Goal: Register for event/course

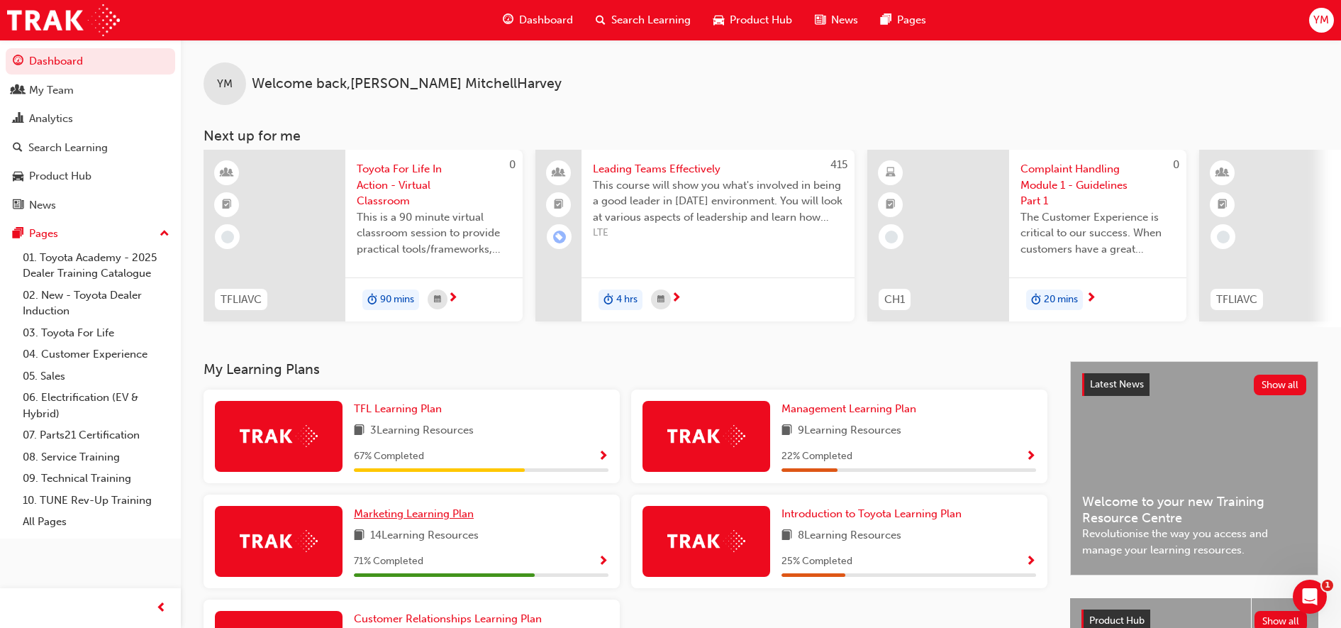
click at [423, 520] on span "Marketing Learning Plan" at bounding box center [414, 513] width 120 height 13
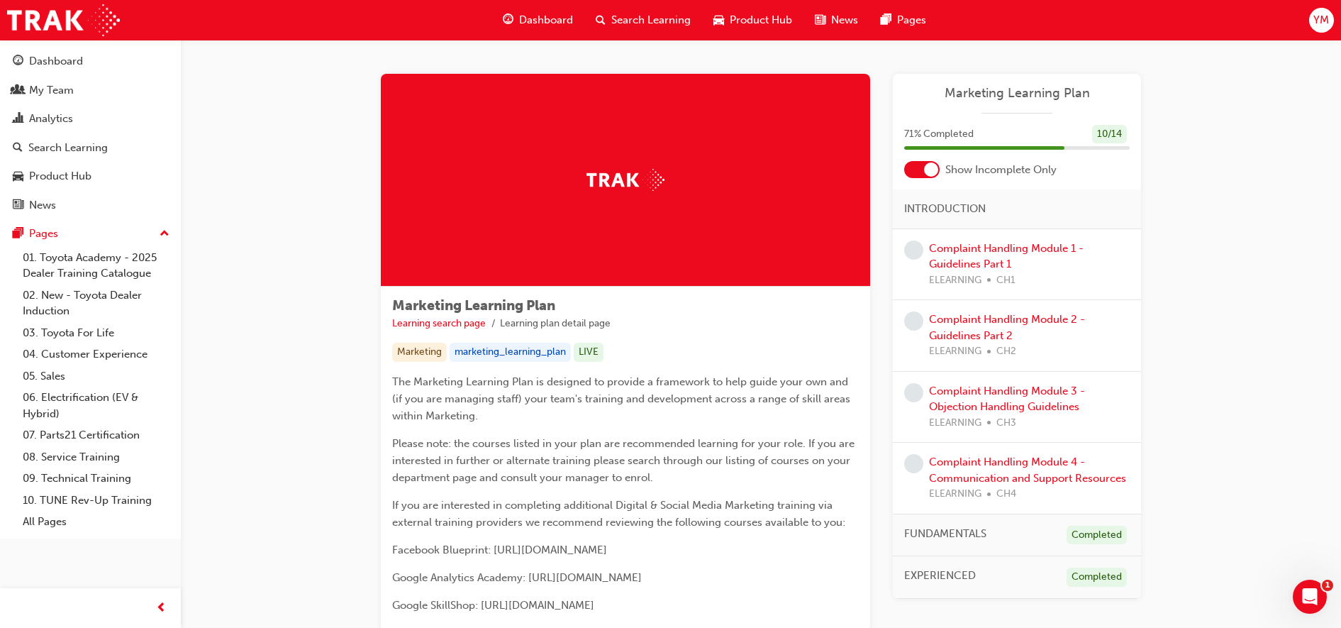
click at [631, 14] on span "Search Learning" at bounding box center [650, 20] width 79 height 16
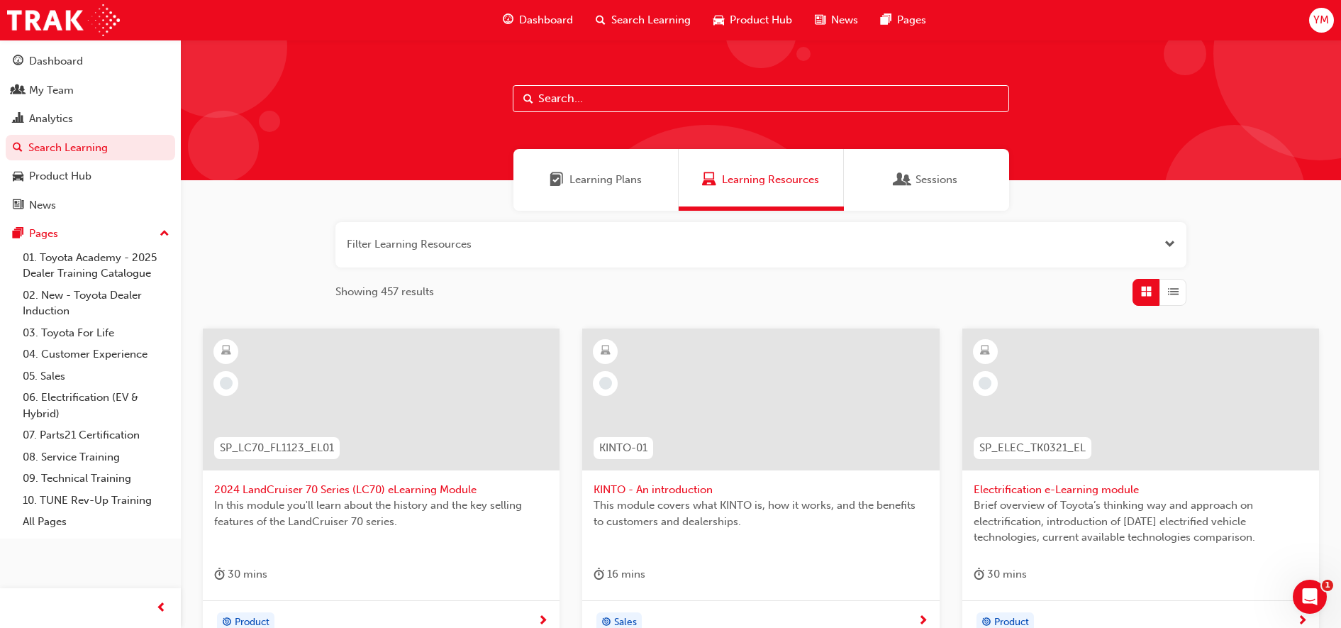
click at [609, 101] on input "text" at bounding box center [761, 98] width 497 height 27
type input "marketing"
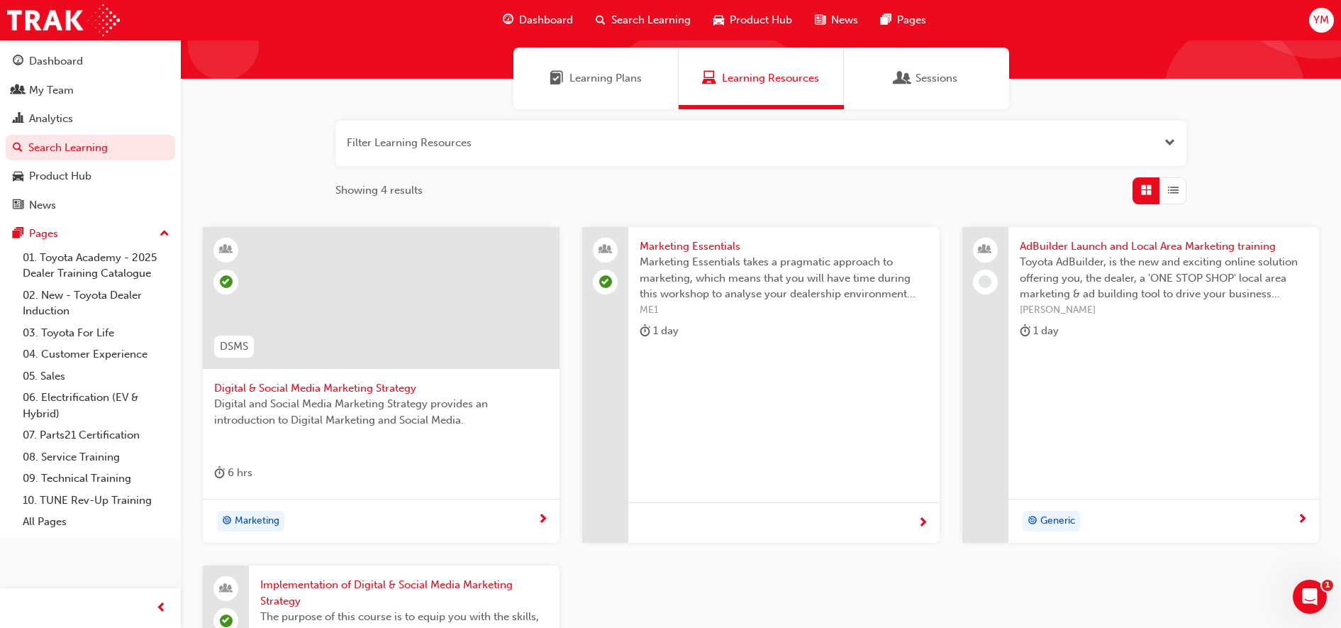
scroll to position [101, 0]
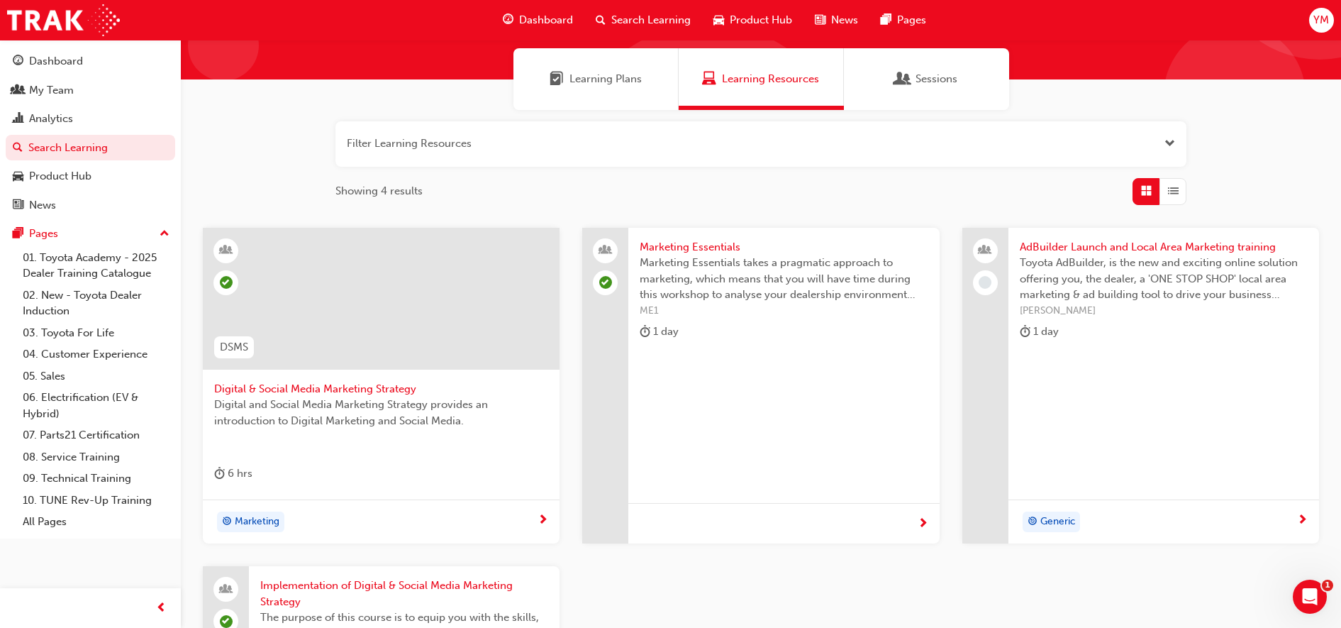
click at [309, 387] on span "Digital & Social Media Marketing Strategy" at bounding box center [381, 389] width 334 height 16
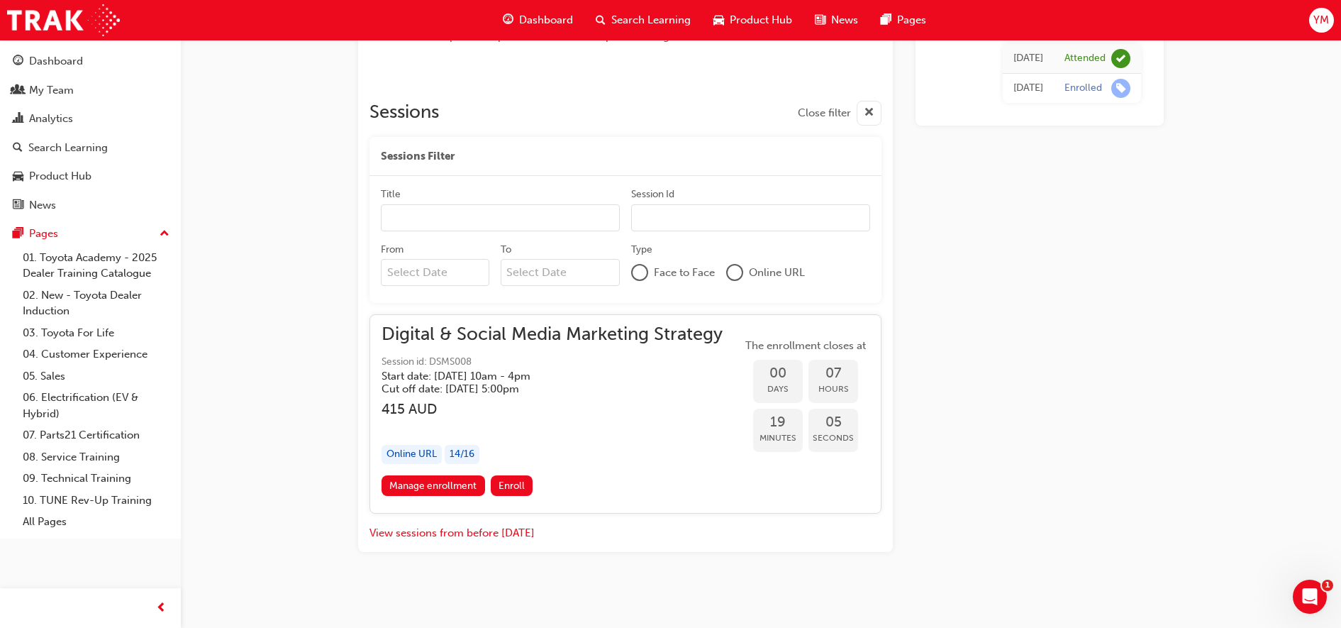
scroll to position [1012, 0]
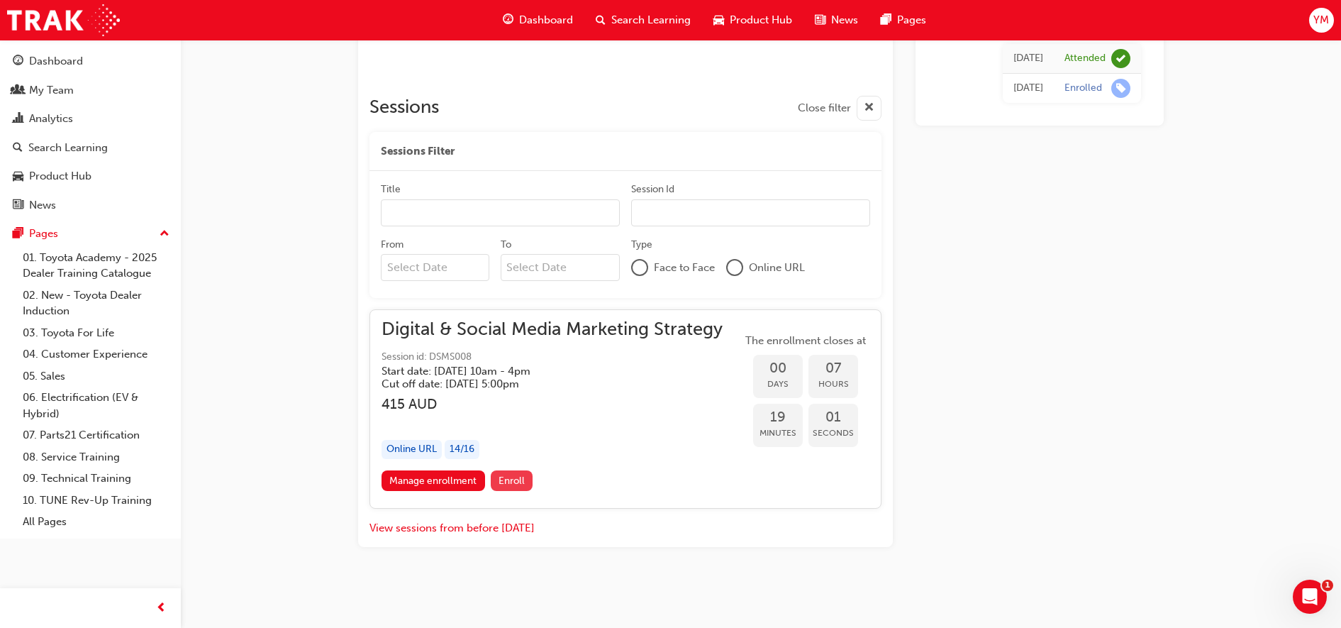
click at [506, 477] on span "Enroll" at bounding box center [512, 481] width 26 height 12
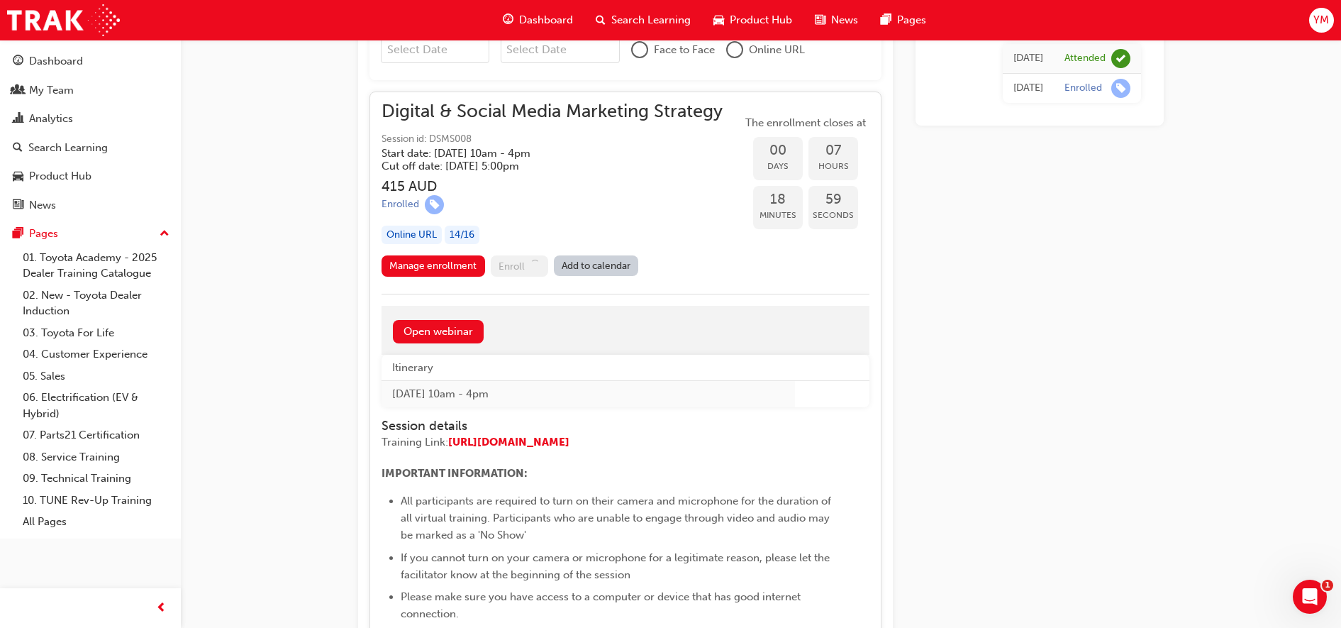
scroll to position [1278, 0]
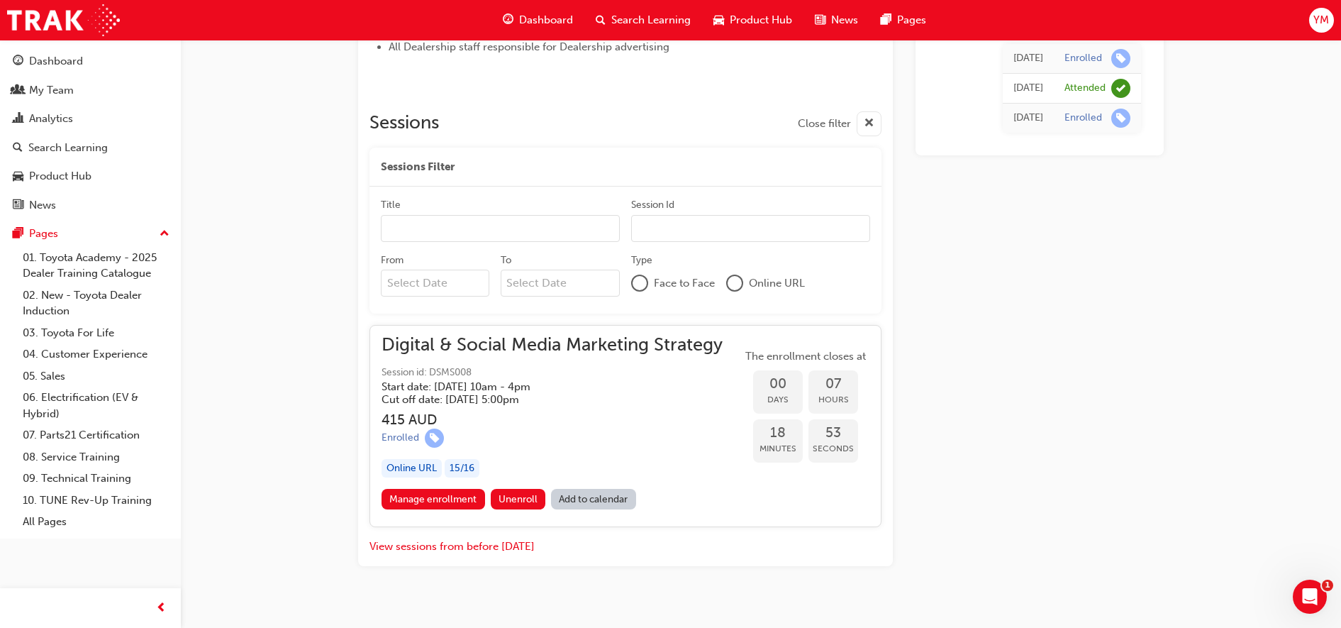
scroll to position [1016, 0]
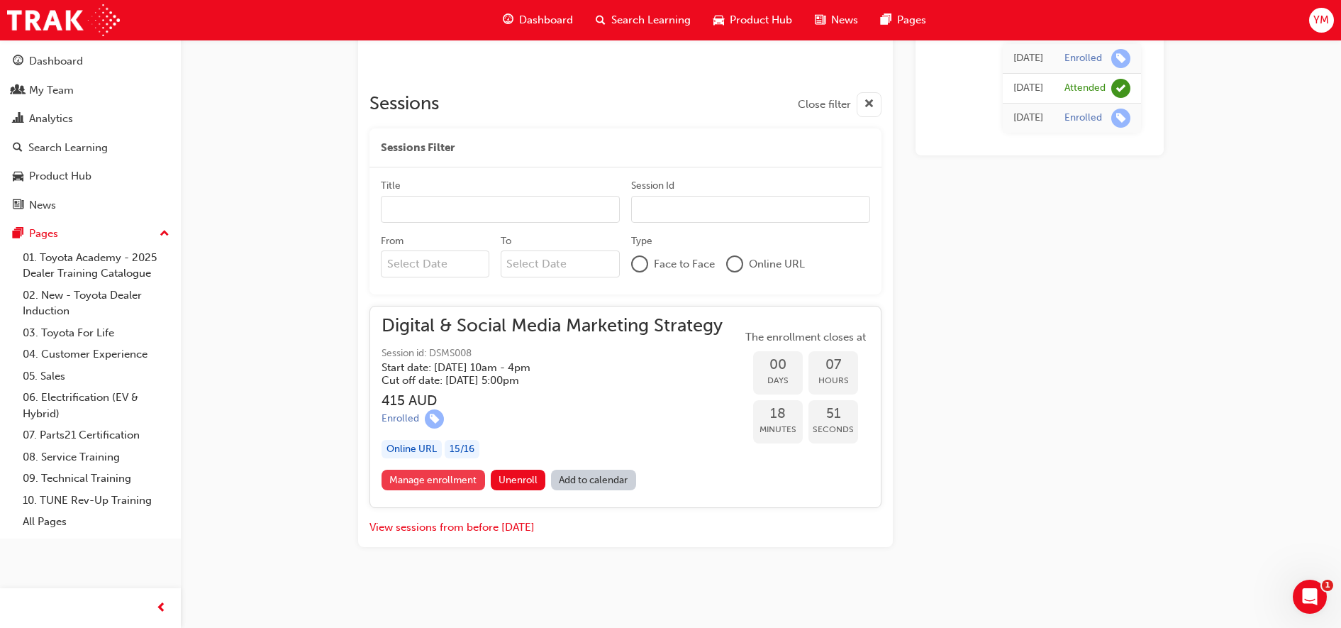
click at [437, 478] on link "Manage enrollment" at bounding box center [434, 480] width 104 height 21
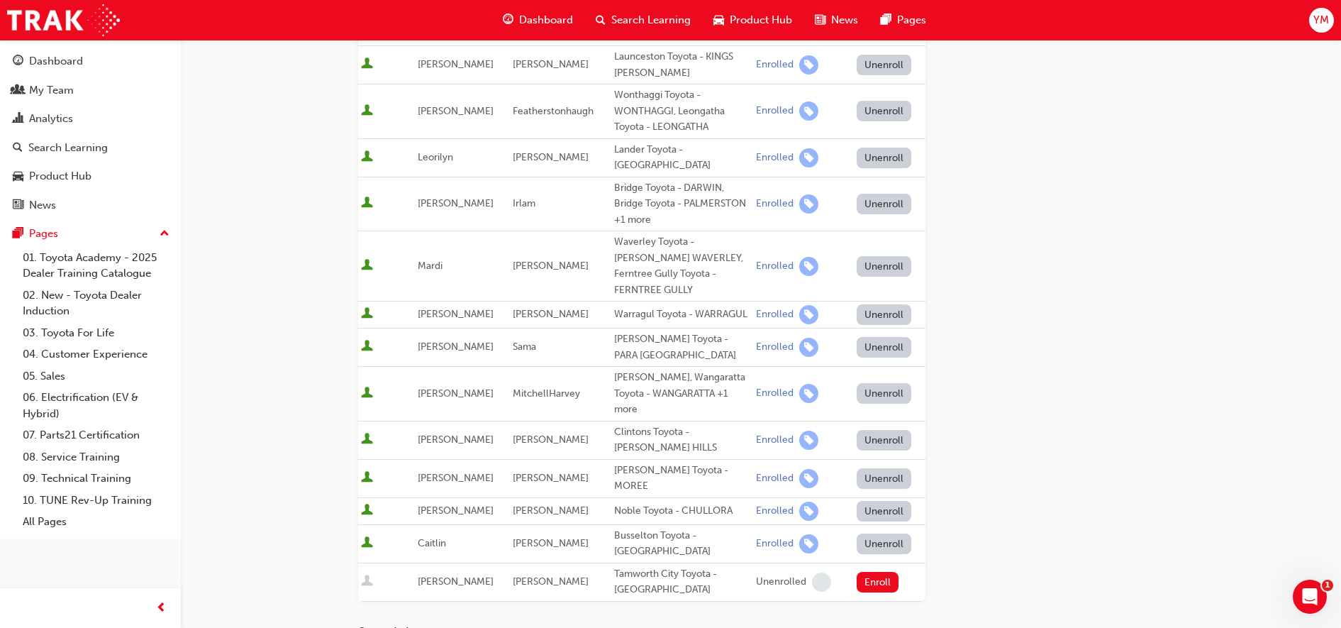
scroll to position [443, 0]
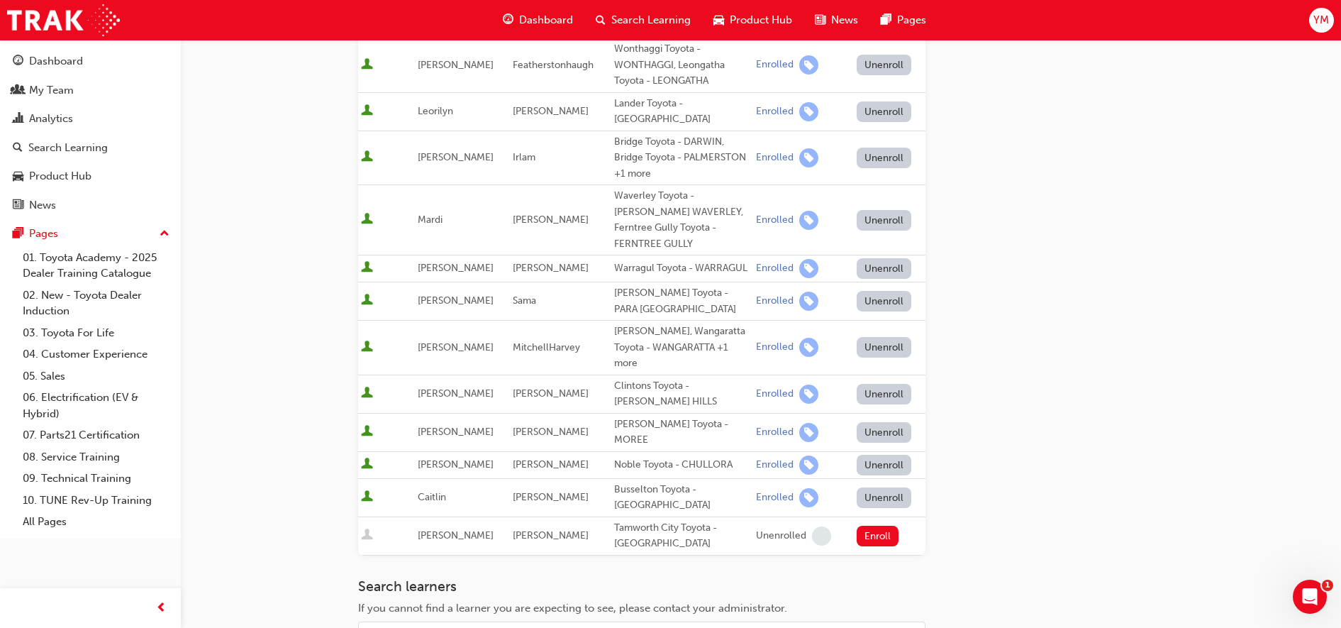
click at [867, 337] on button "Unenroll" at bounding box center [884, 347] width 55 height 21
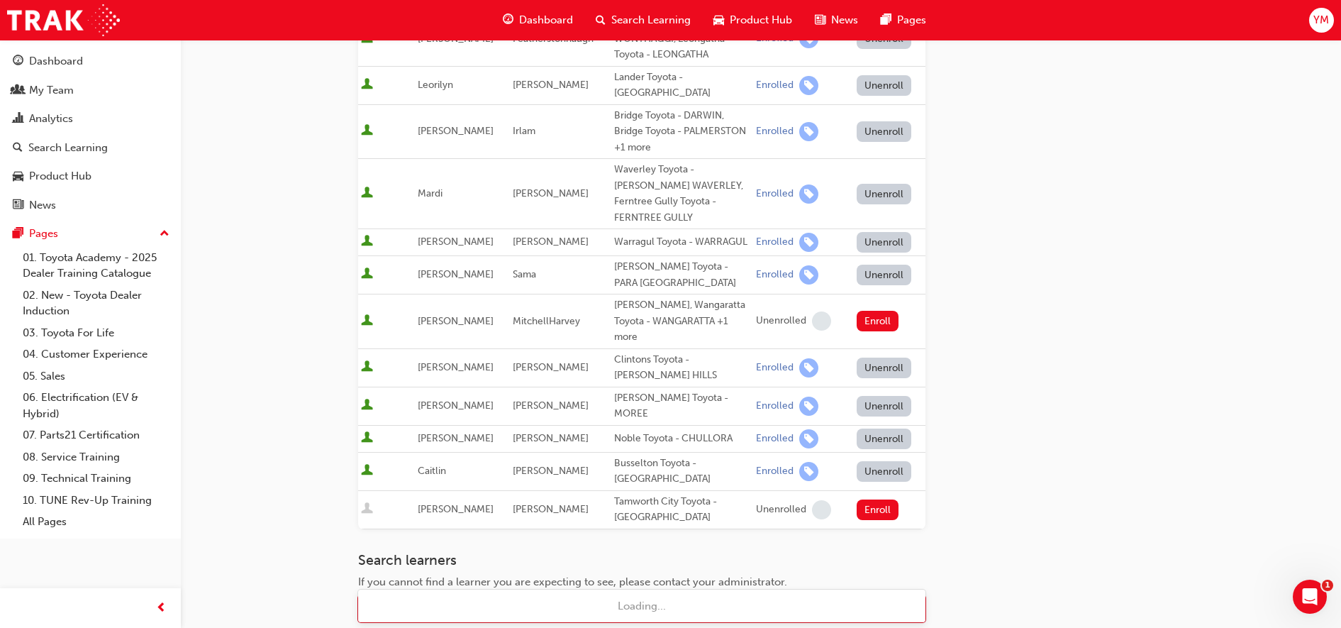
type input "[PERSON_NAME]"
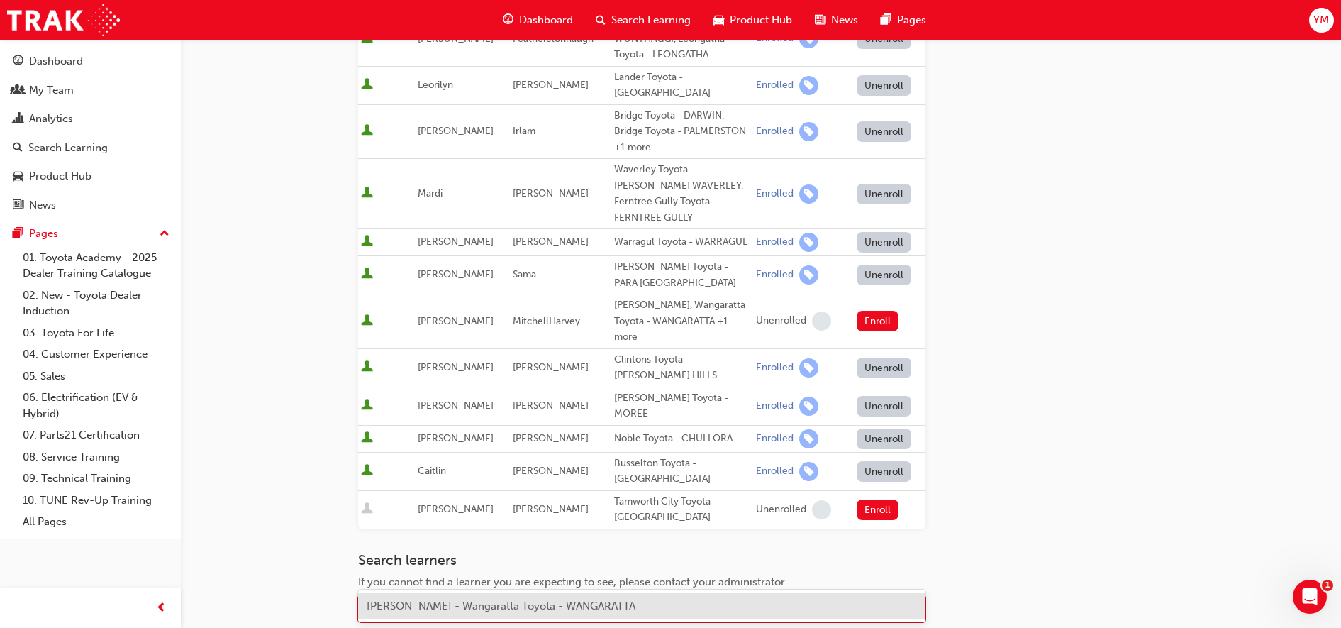
click at [419, 602] on span "[PERSON_NAME] - Wangaratta Toyota - WANGARATTA" at bounding box center [501, 605] width 269 height 13
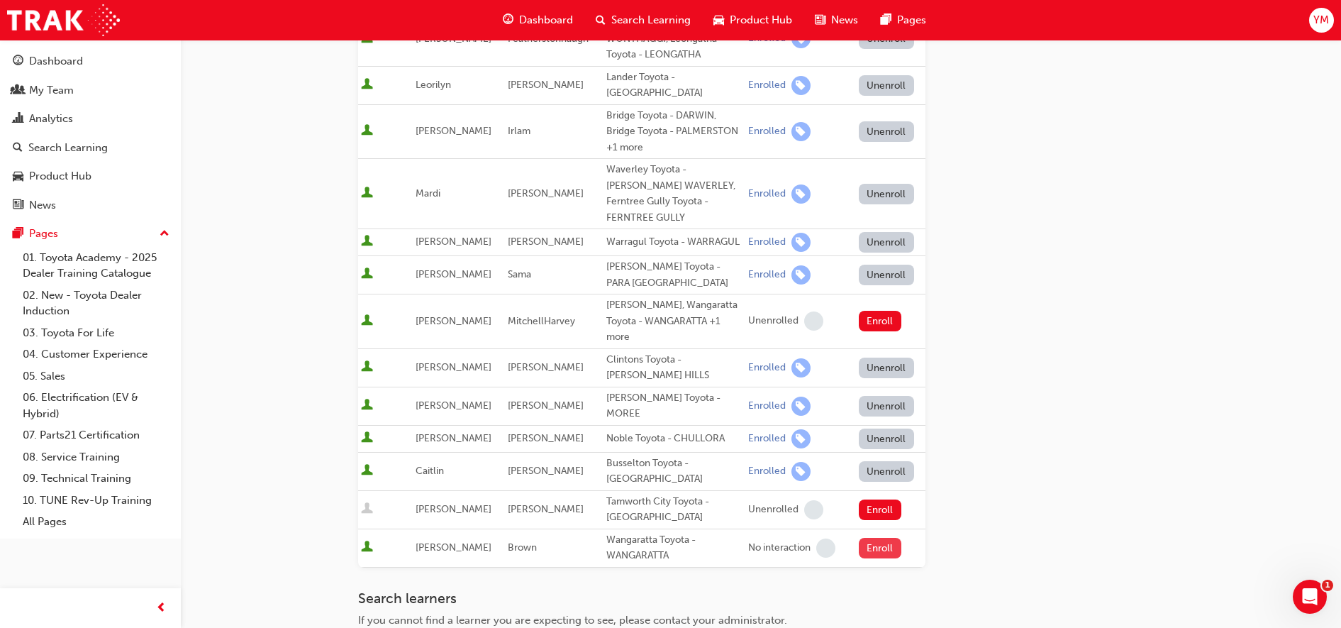
click at [882, 538] on button "Enroll" at bounding box center [880, 548] width 43 height 21
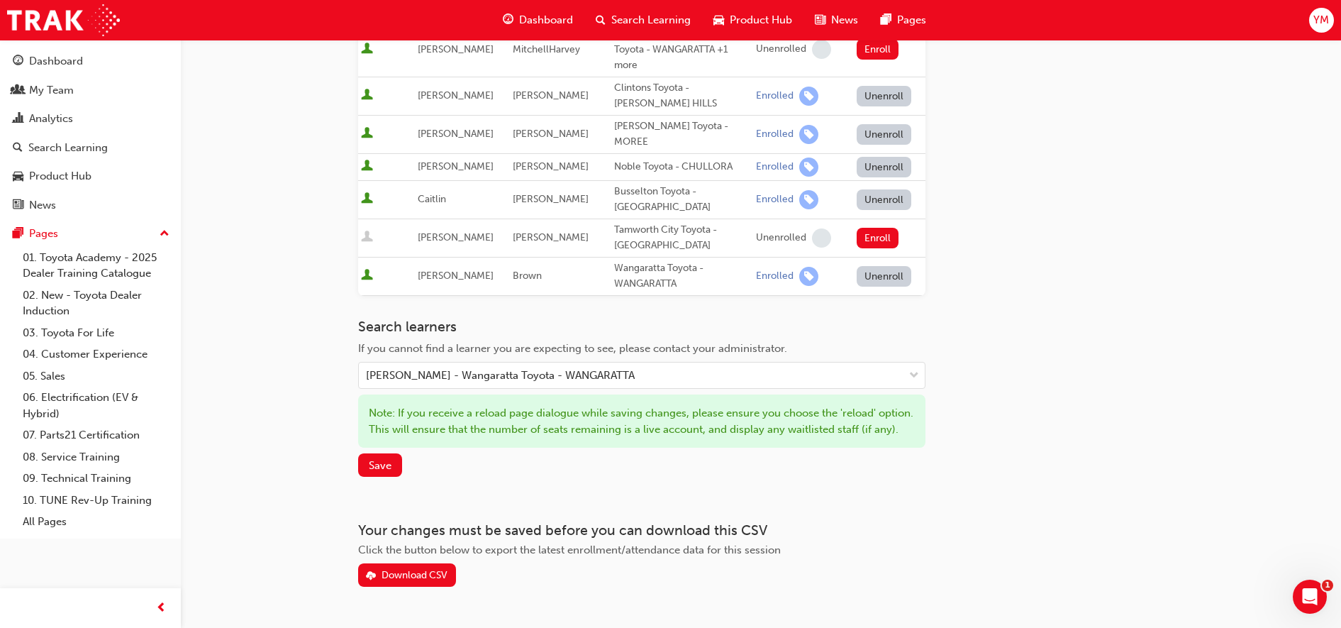
scroll to position [758, 0]
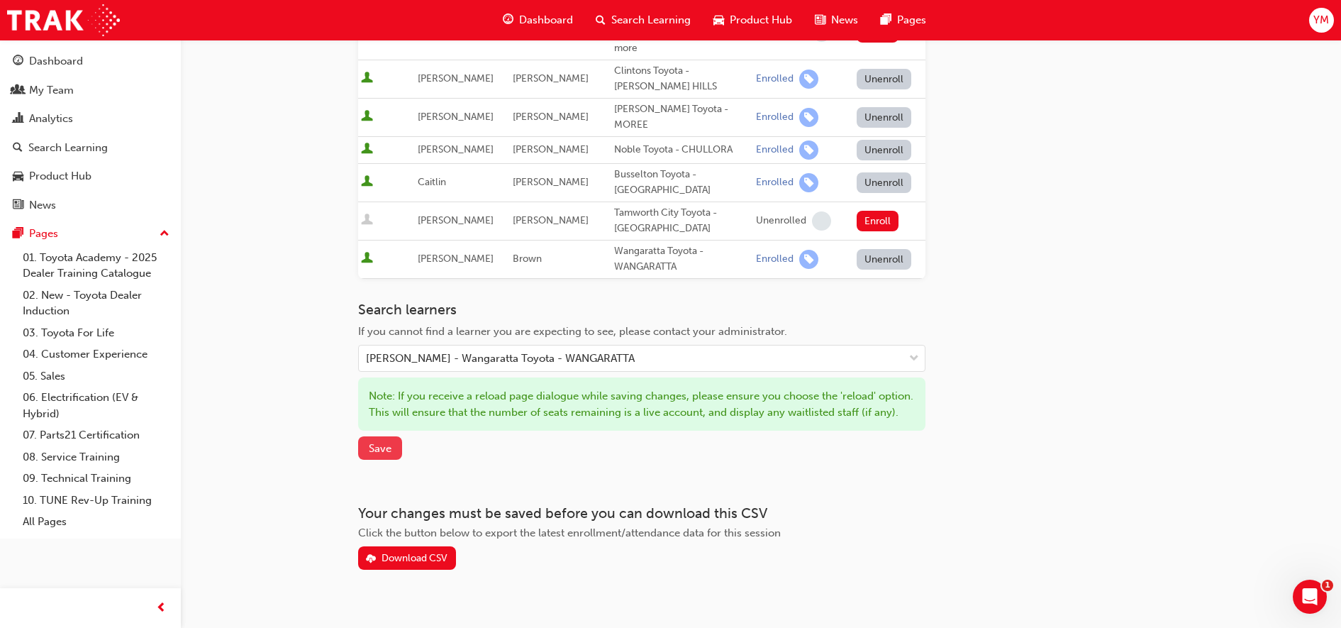
click at [381, 442] on span "Save" at bounding box center [380, 448] width 23 height 13
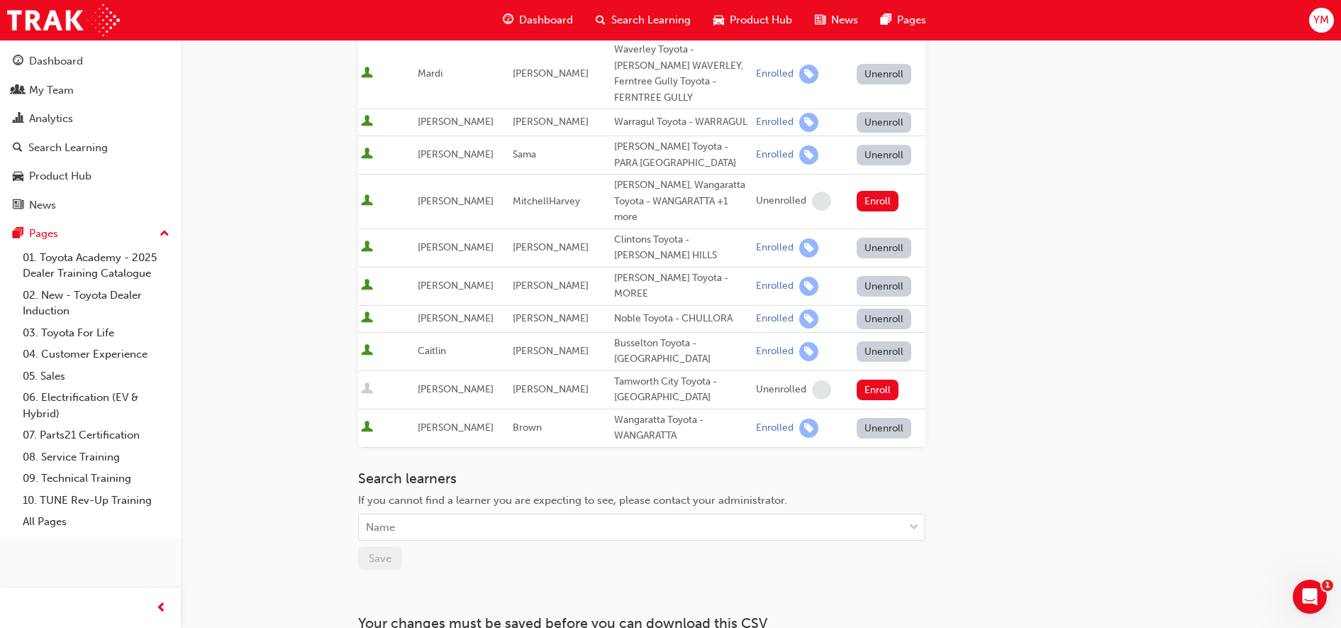
scroll to position [684, 0]
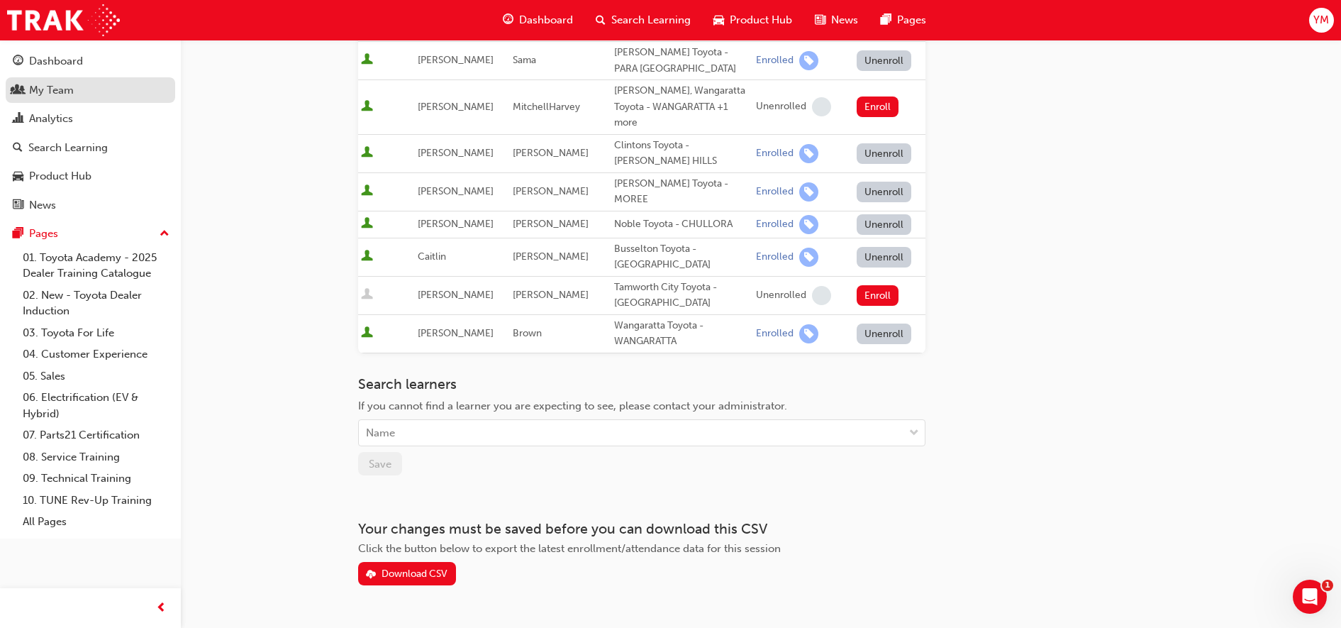
click at [48, 89] on div "My Team" at bounding box center [51, 90] width 45 height 16
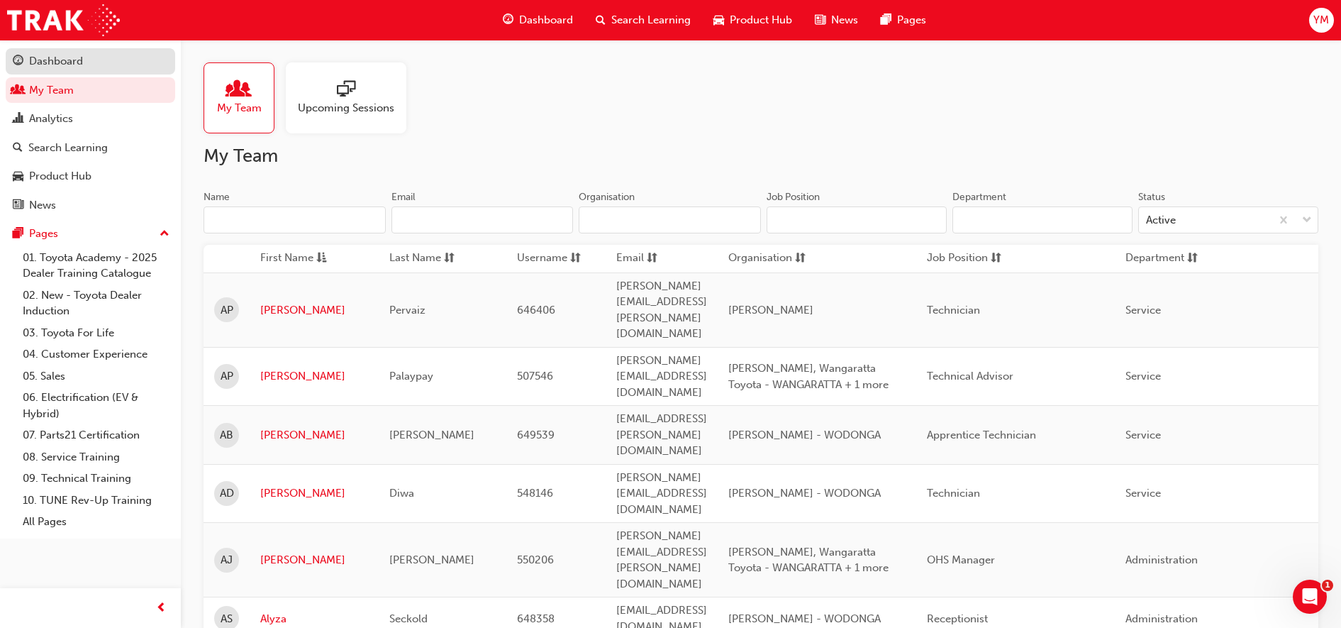
click at [52, 63] on div "Dashboard" at bounding box center [56, 61] width 54 height 16
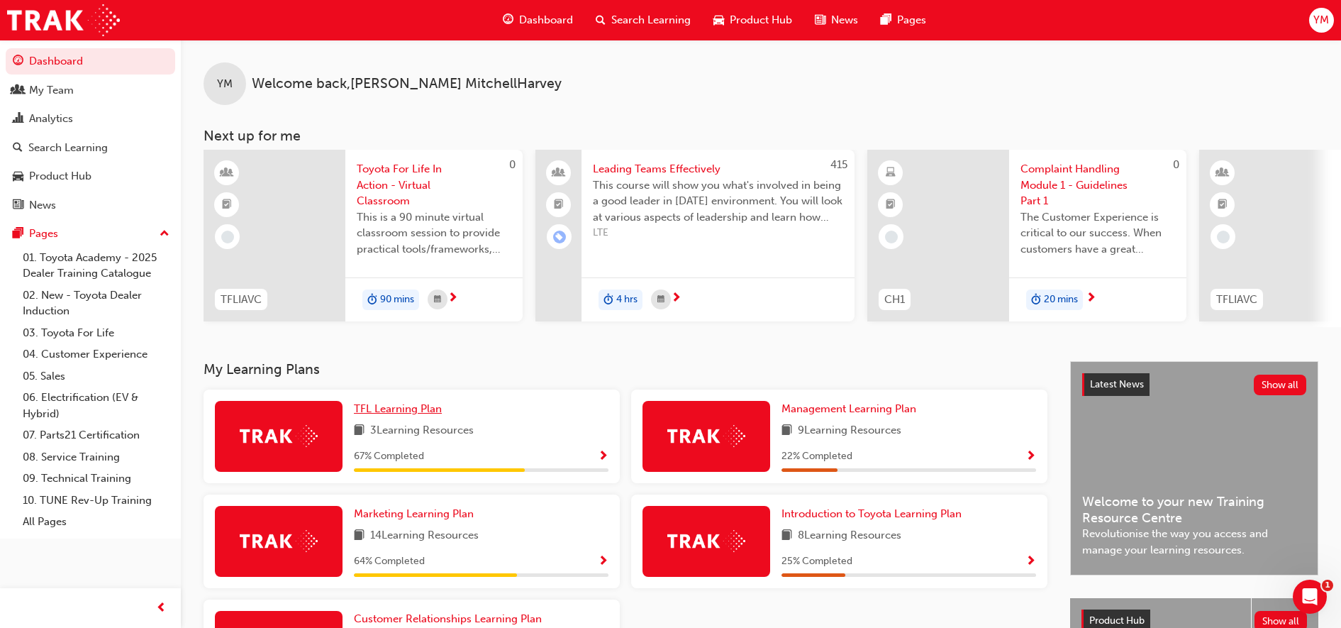
click at [384, 414] on span "TFL Learning Plan" at bounding box center [398, 408] width 88 height 13
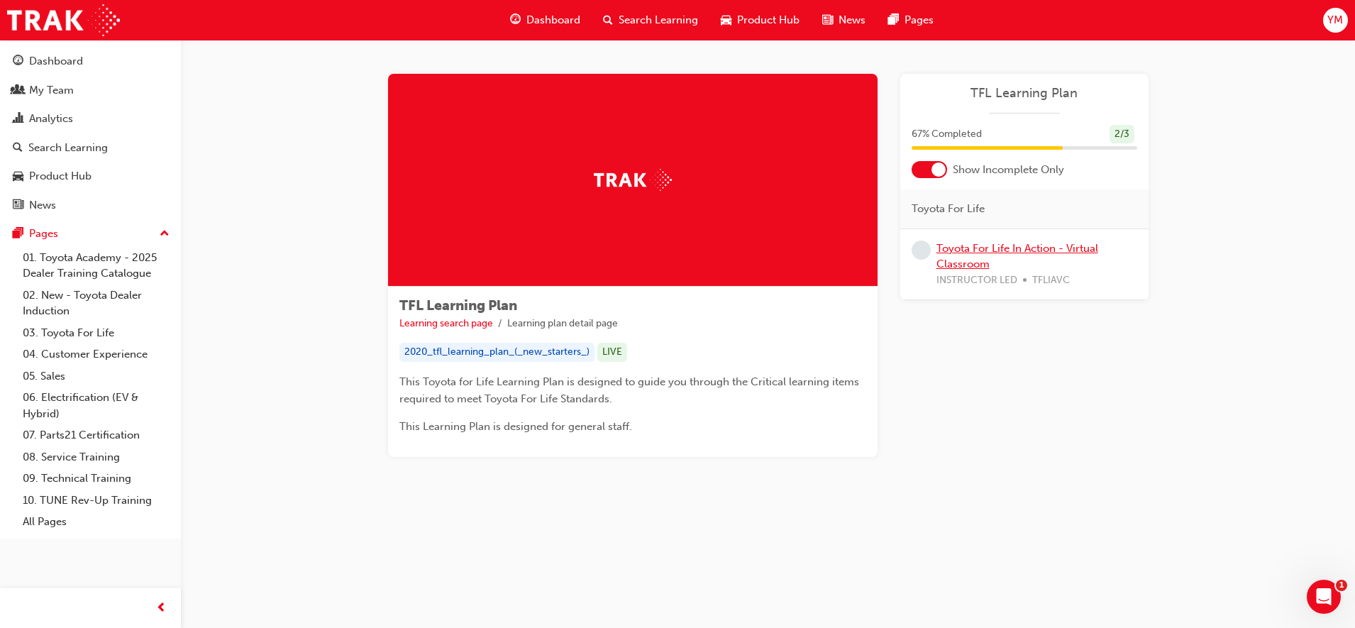
click at [1009, 248] on link "Toyota For Life In Action - Virtual Classroom" at bounding box center [1017, 256] width 162 height 29
click at [653, 182] on img at bounding box center [633, 180] width 78 height 22
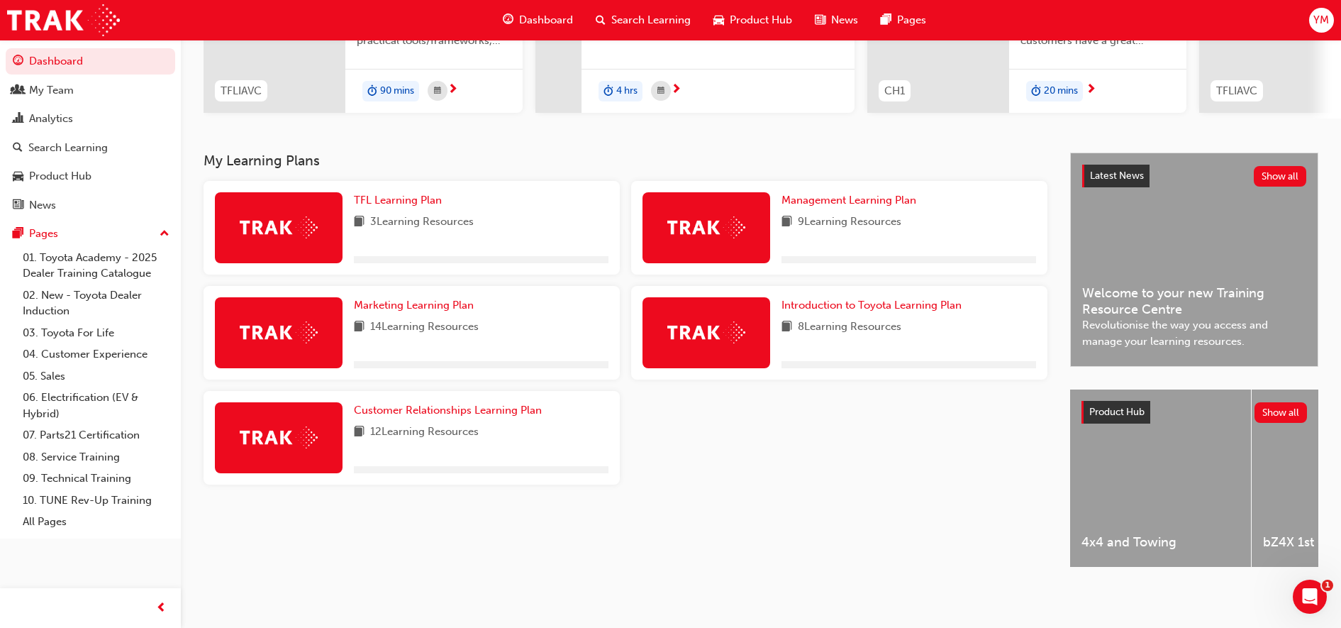
scroll to position [220, 0]
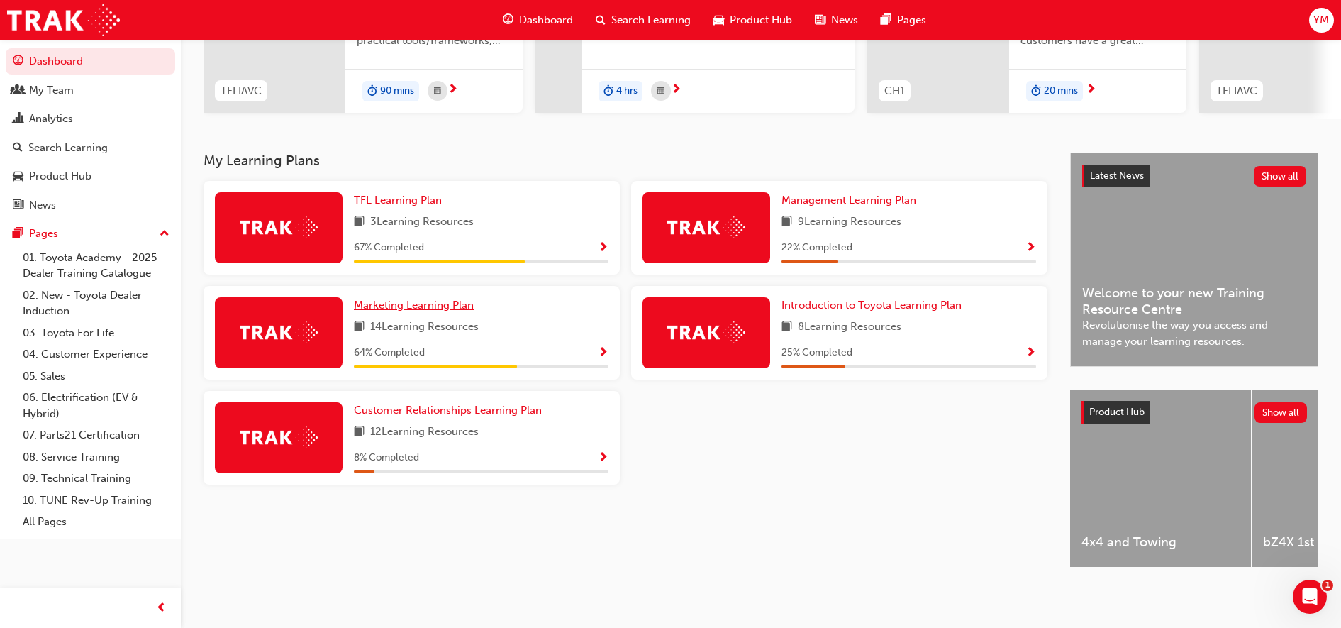
click at [422, 299] on span "Marketing Learning Plan" at bounding box center [414, 305] width 120 height 13
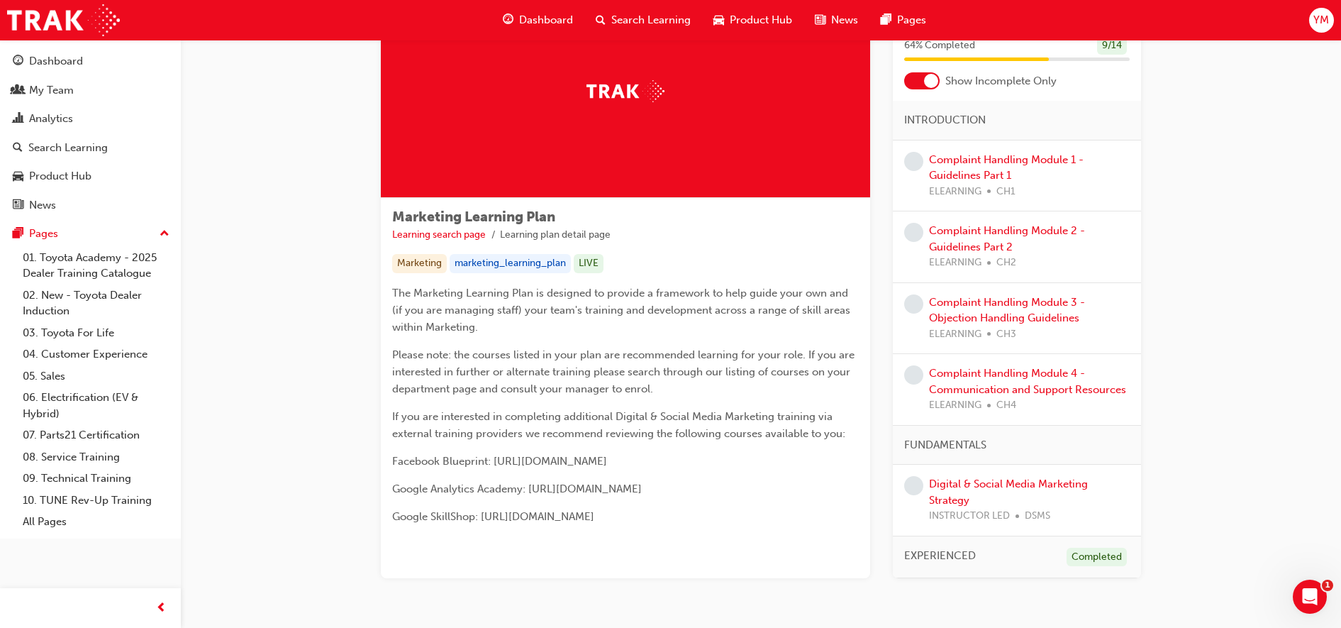
scroll to position [143, 0]
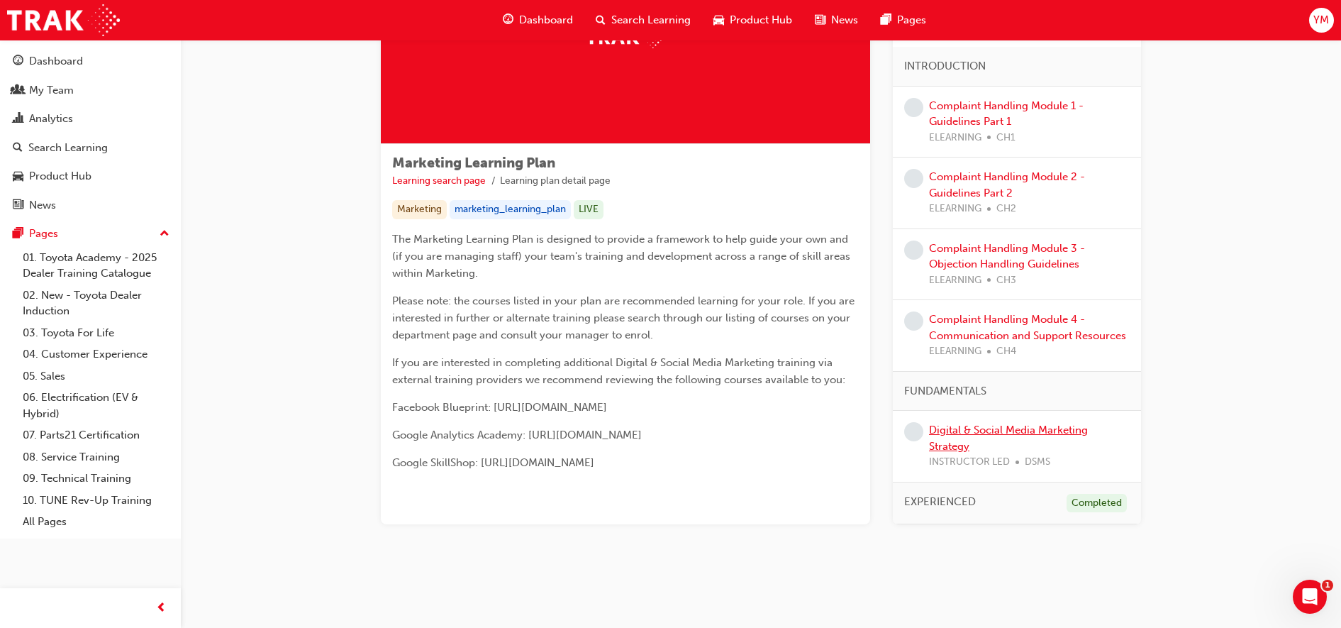
click at [953, 433] on link "Digital & Social Media Marketing Strategy" at bounding box center [1008, 437] width 159 height 29
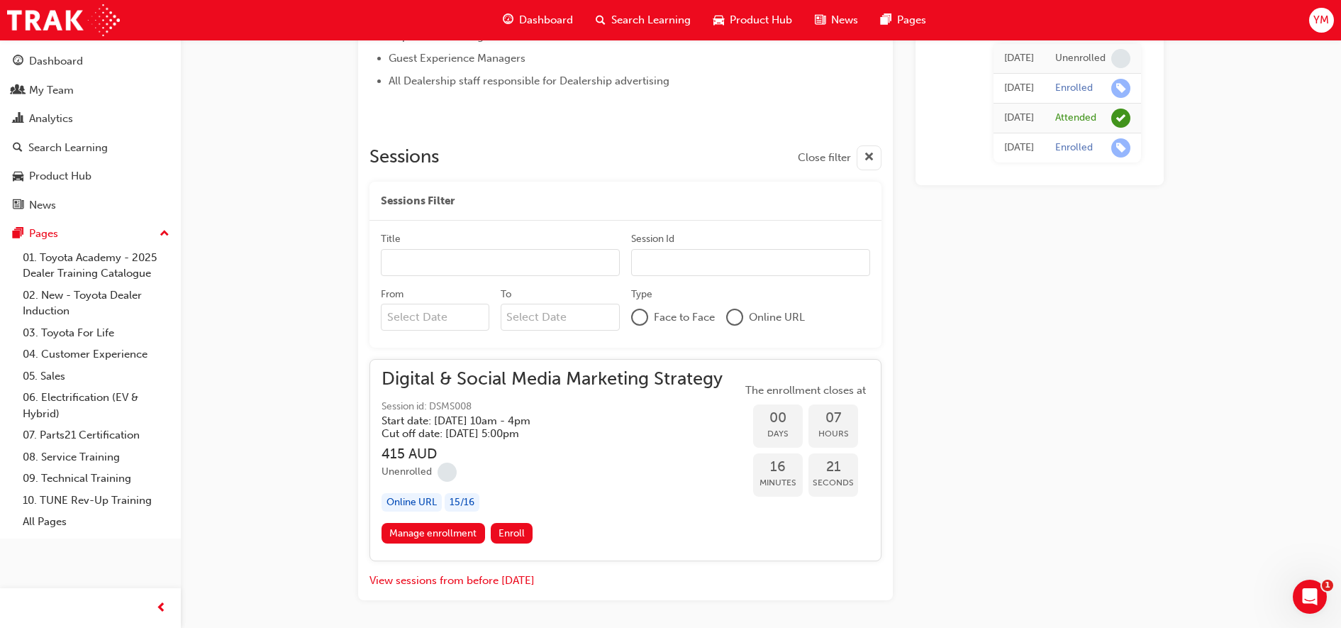
scroll to position [1016, 0]
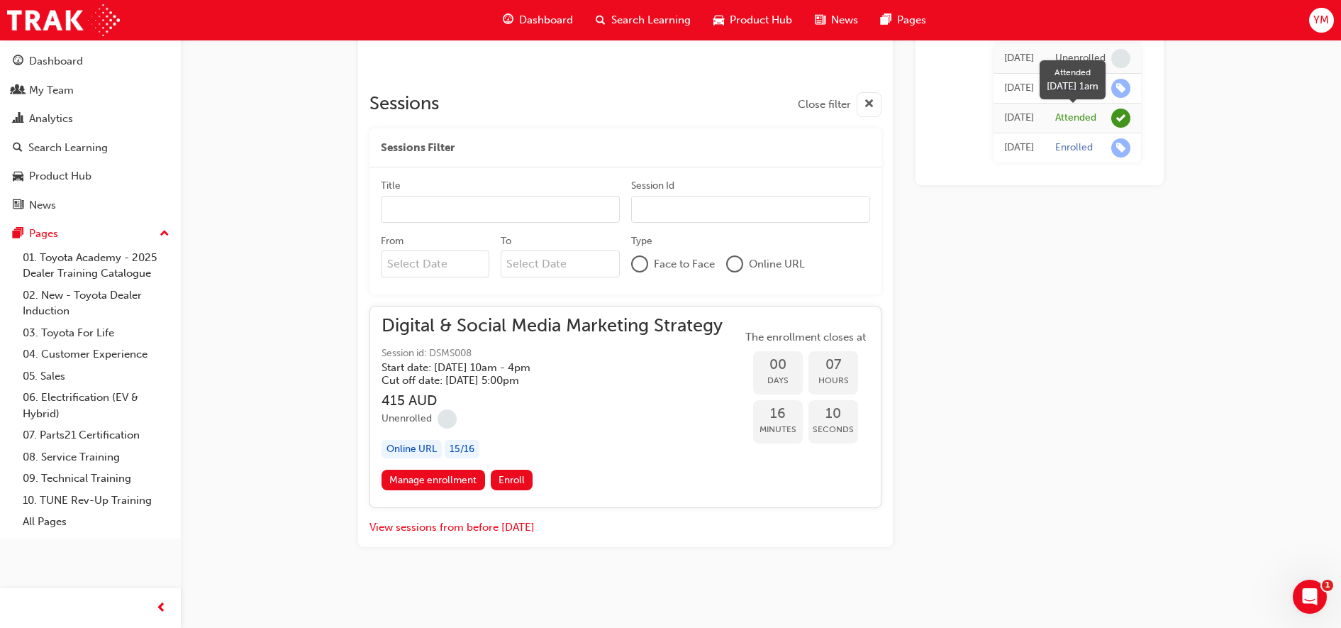
click at [1115, 116] on span "learningRecordVerb_ATTEND-icon" at bounding box center [1121, 118] width 19 height 19
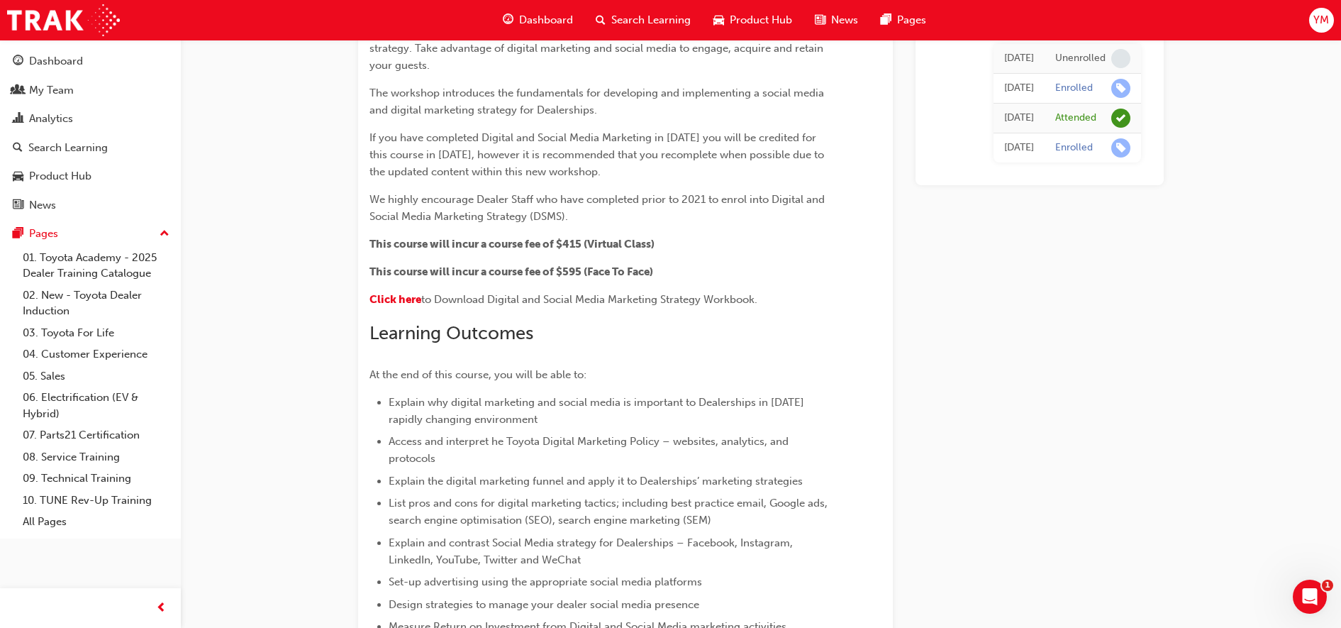
scroll to position [40, 0]
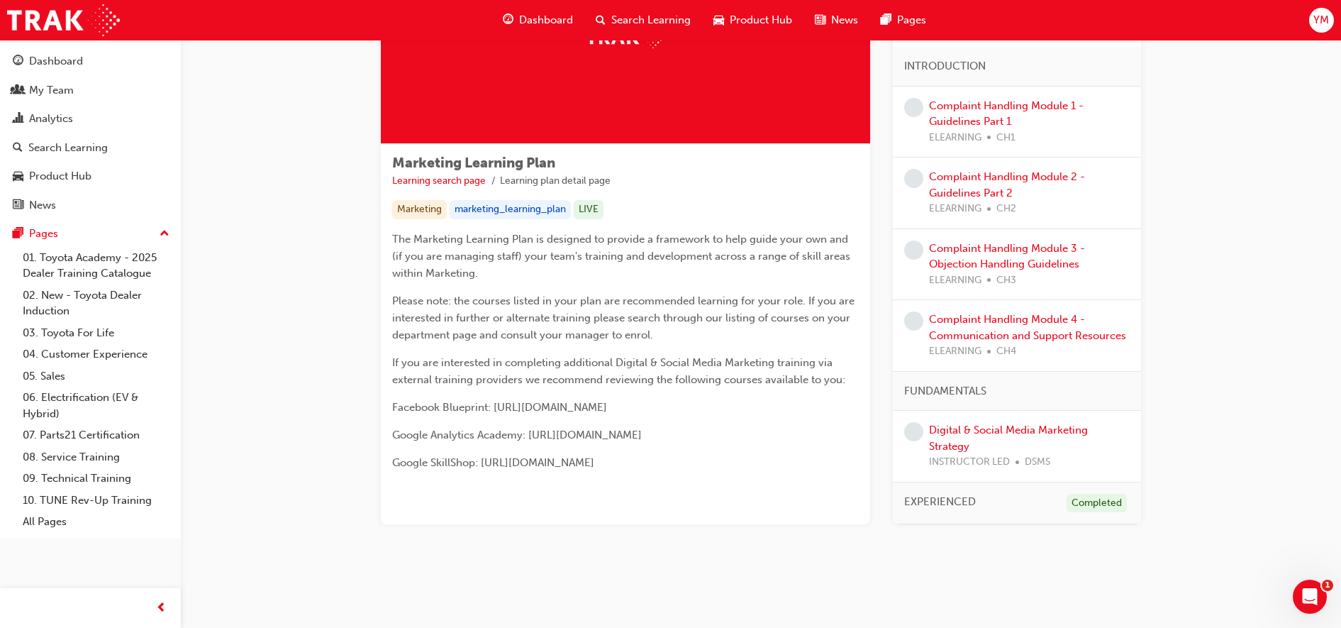
scroll to position [54, 0]
